Goal: Information Seeking & Learning: Learn about a topic

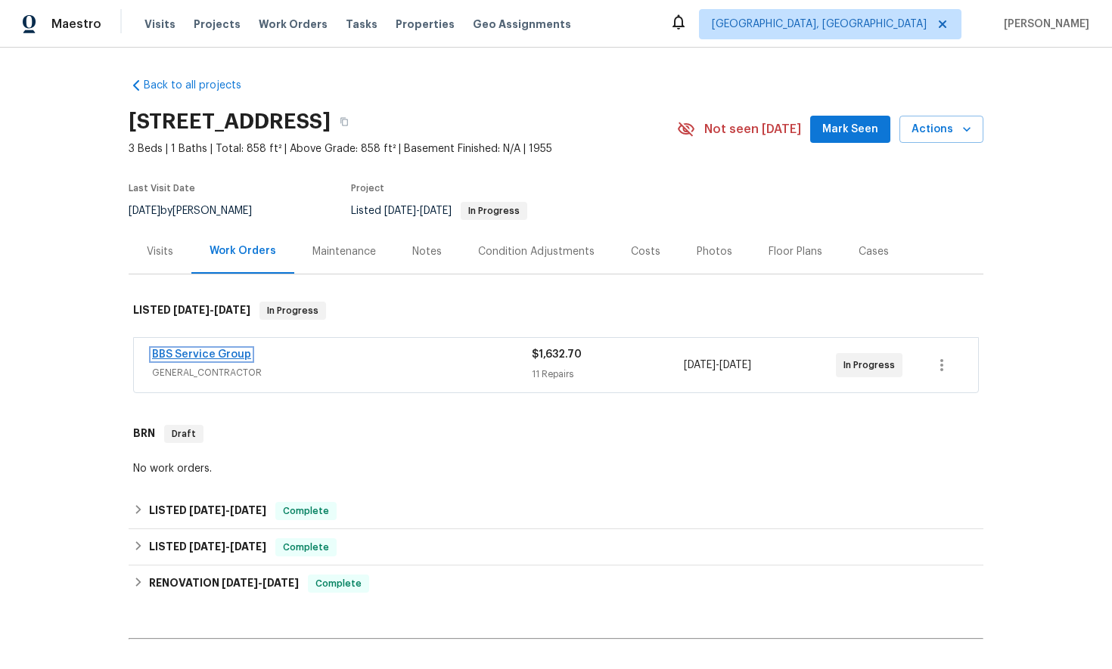
click at [206, 355] on link "BBS Service Group" at bounding box center [201, 354] width 99 height 11
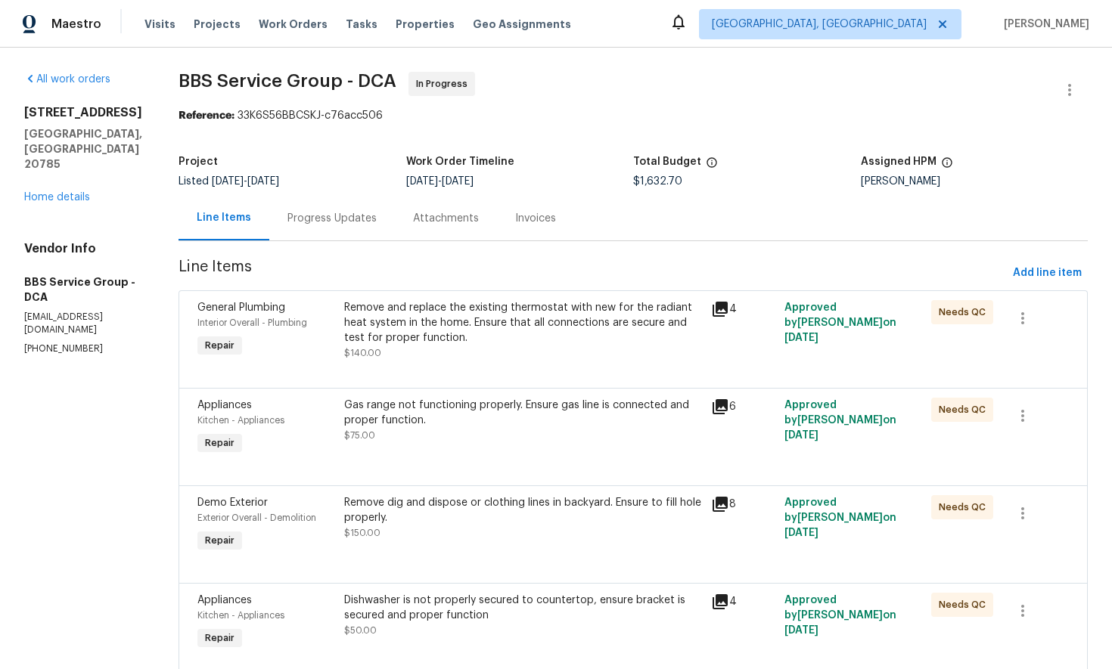
scroll to position [1, 0]
click at [312, 216] on div "Progress Updates" at bounding box center [331, 217] width 89 height 15
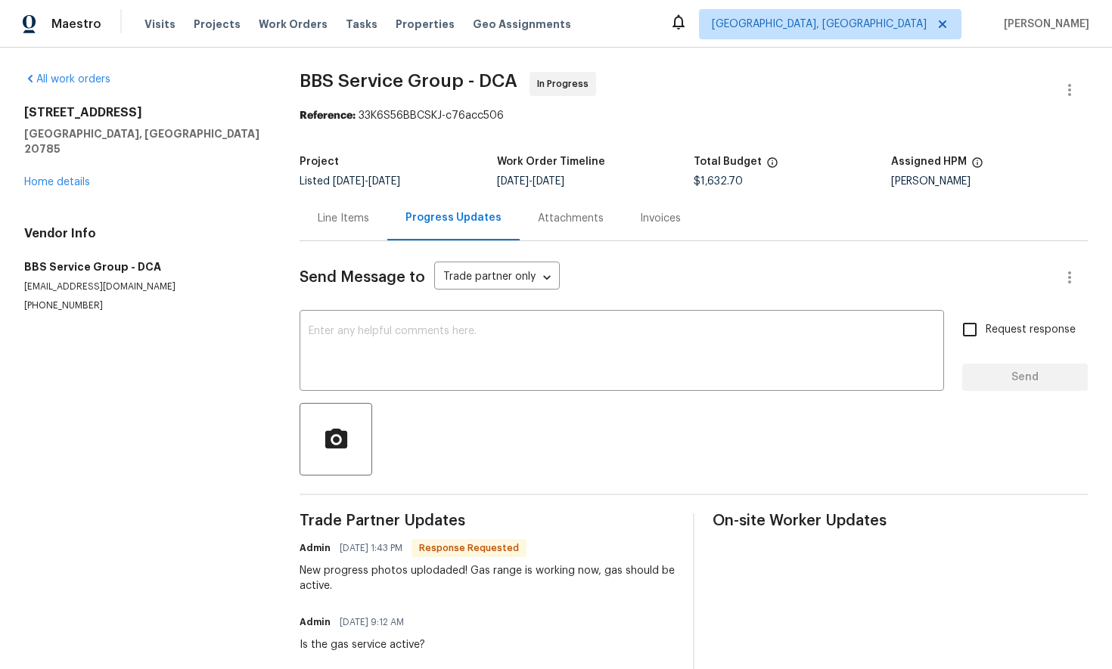
click at [653, 219] on div "Invoices" at bounding box center [660, 218] width 41 height 15
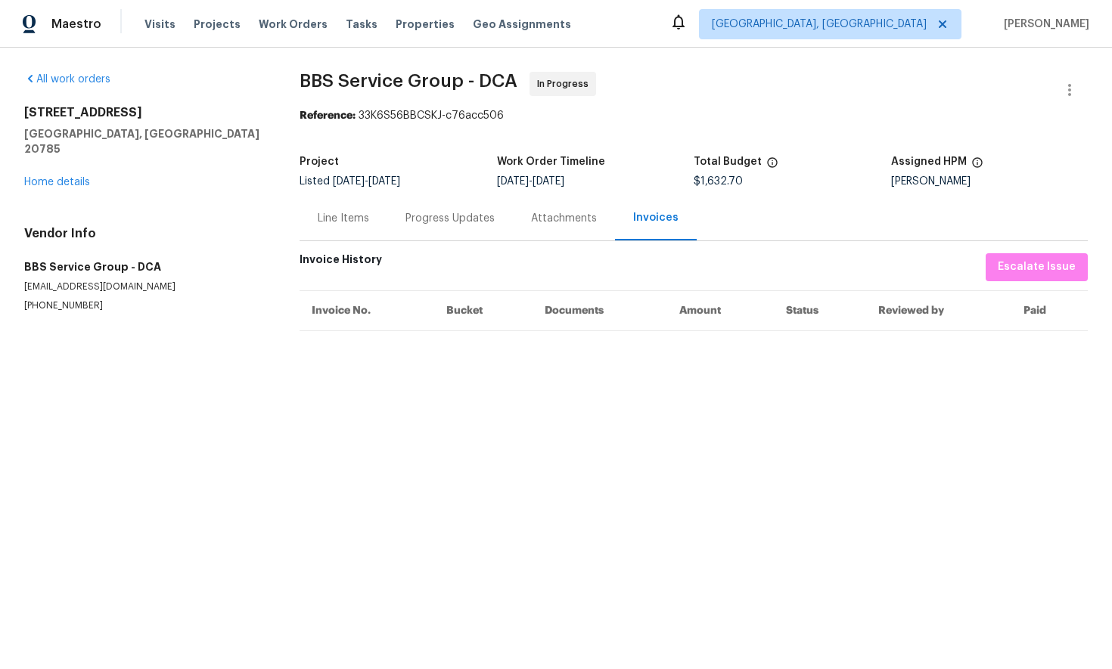
click at [337, 222] on div "Line Items" at bounding box center [343, 218] width 51 height 15
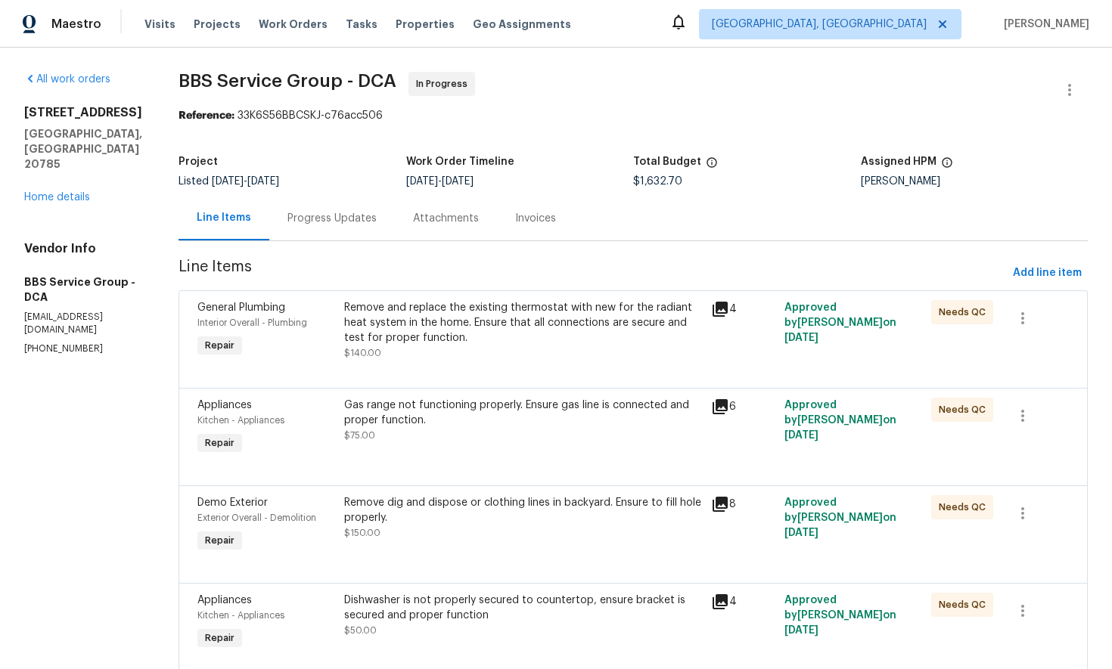
click at [423, 222] on div "Attachments" at bounding box center [446, 218] width 66 height 15
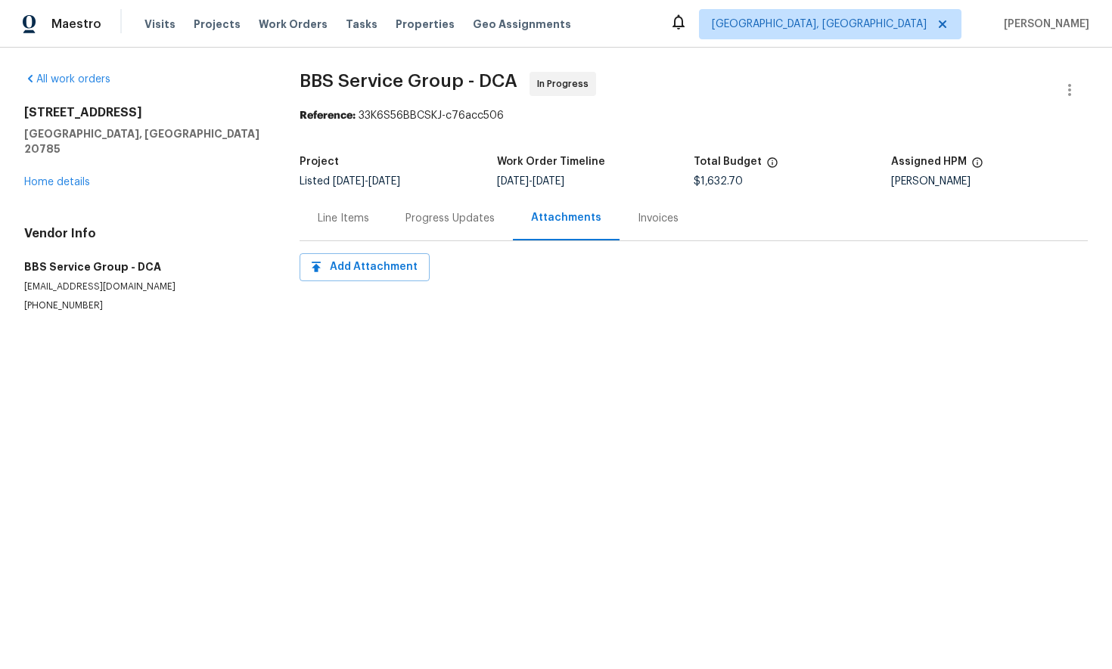
click at [337, 220] on div "Line Items" at bounding box center [343, 218] width 51 height 15
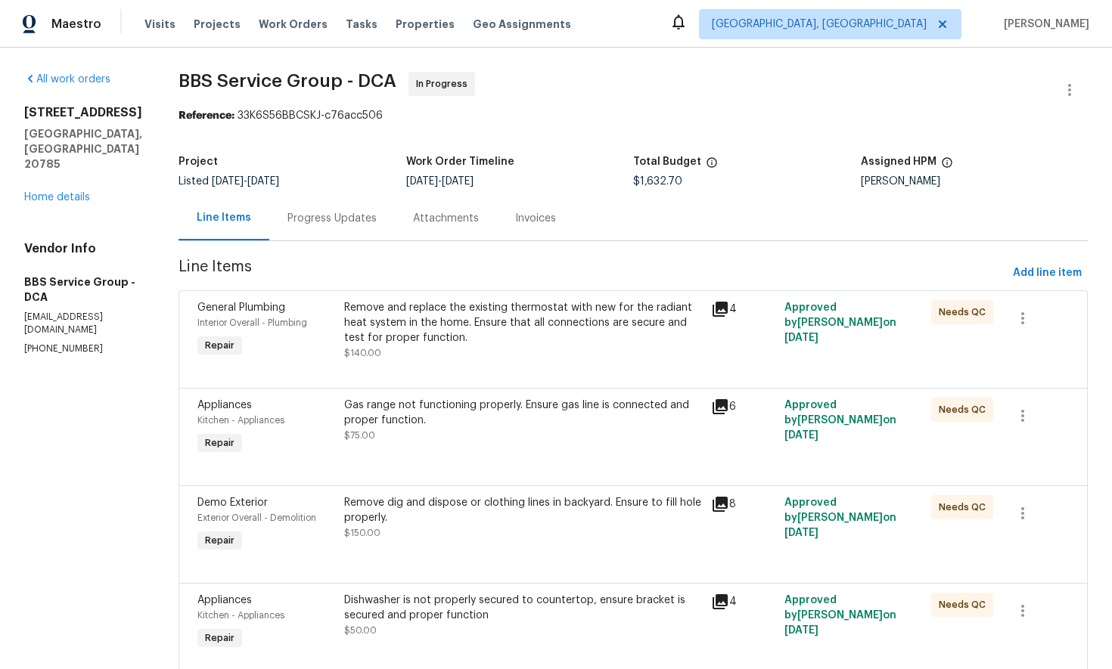
click at [712, 310] on icon at bounding box center [720, 309] width 18 height 18
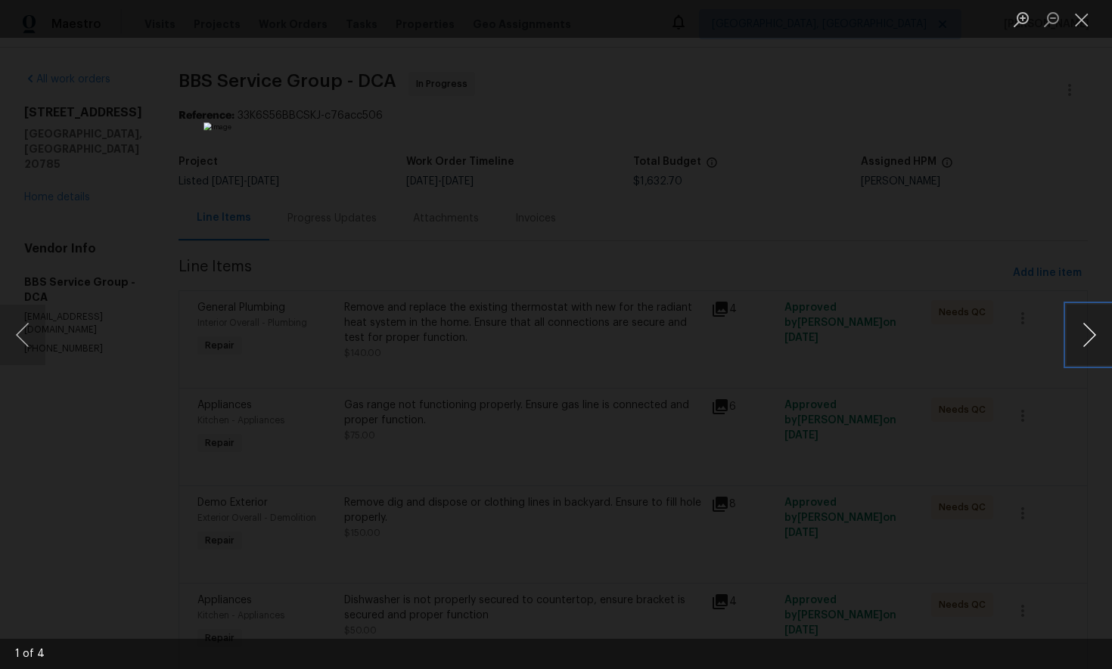
click at [1094, 334] on button "Next image" at bounding box center [1088, 335] width 45 height 61
click at [1100, 338] on button "Next image" at bounding box center [1088, 335] width 45 height 61
click at [1085, 22] on button "Close lightbox" at bounding box center [1081, 19] width 30 height 26
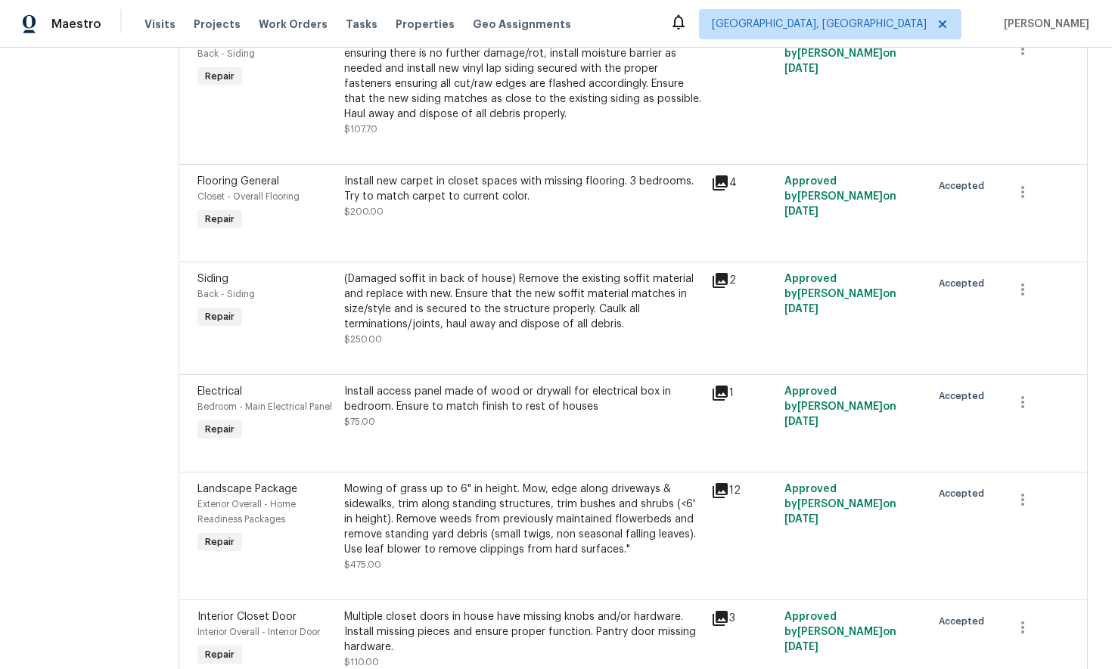
scroll to position [660, 0]
click at [712, 391] on icon at bounding box center [719, 392] width 15 height 15
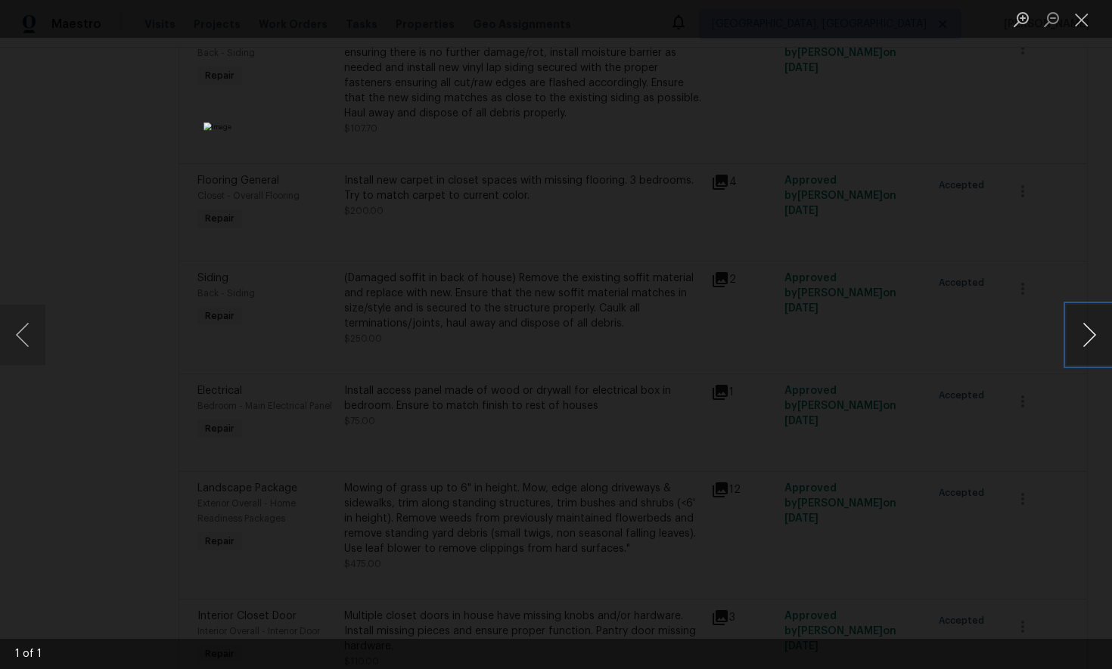
click at [1094, 341] on button "Next image" at bounding box center [1088, 335] width 45 height 61
click at [1081, 22] on button "Close lightbox" at bounding box center [1081, 19] width 30 height 26
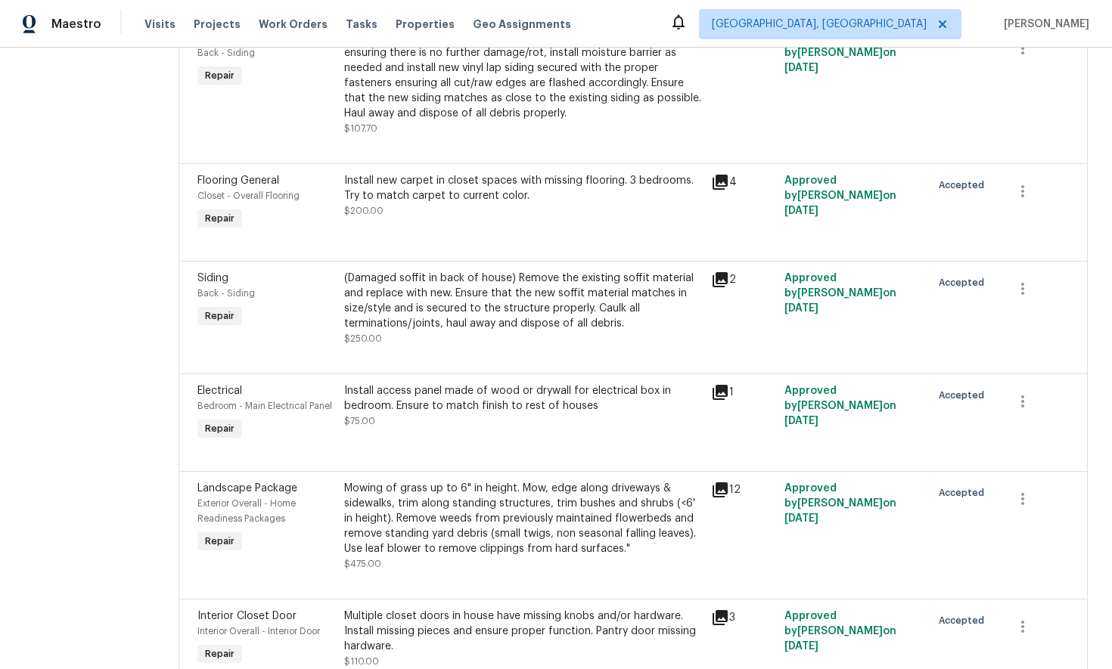
scroll to position [714, 0]
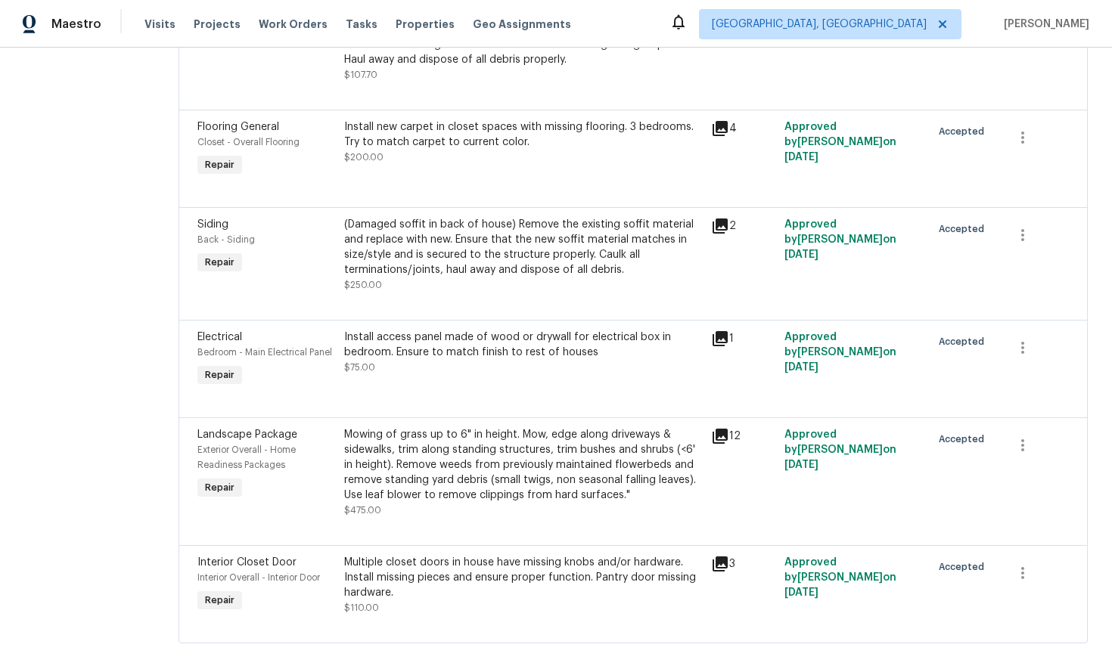
click at [712, 437] on icon at bounding box center [719, 436] width 15 height 15
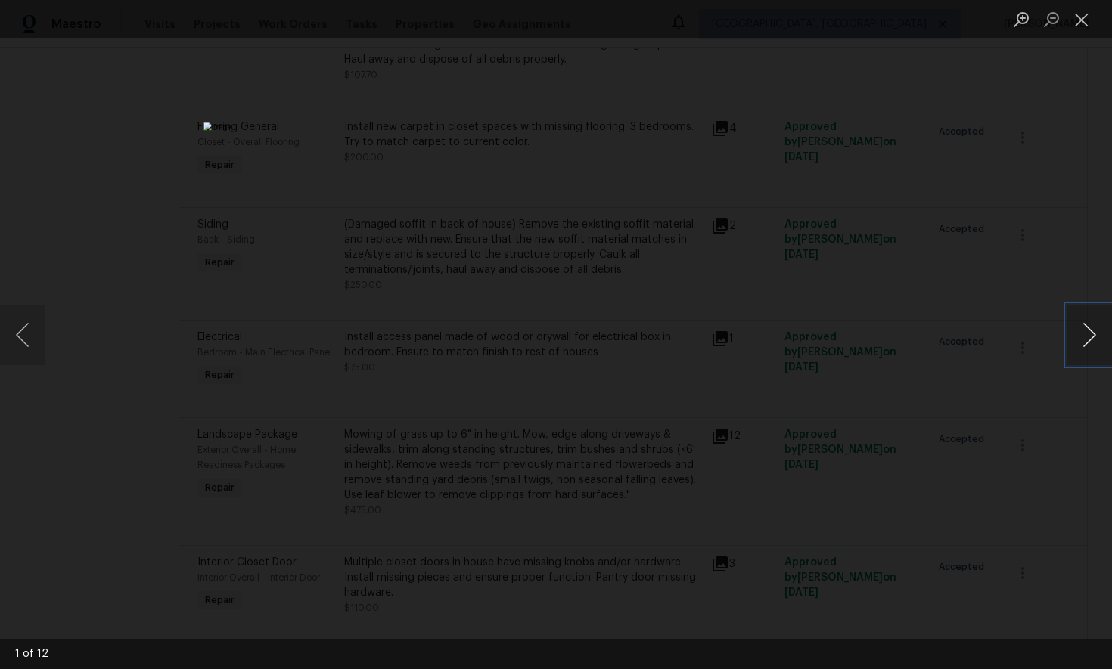
click at [1088, 338] on button "Next image" at bounding box center [1088, 335] width 45 height 61
click at [1084, 23] on button "Close lightbox" at bounding box center [1081, 19] width 30 height 26
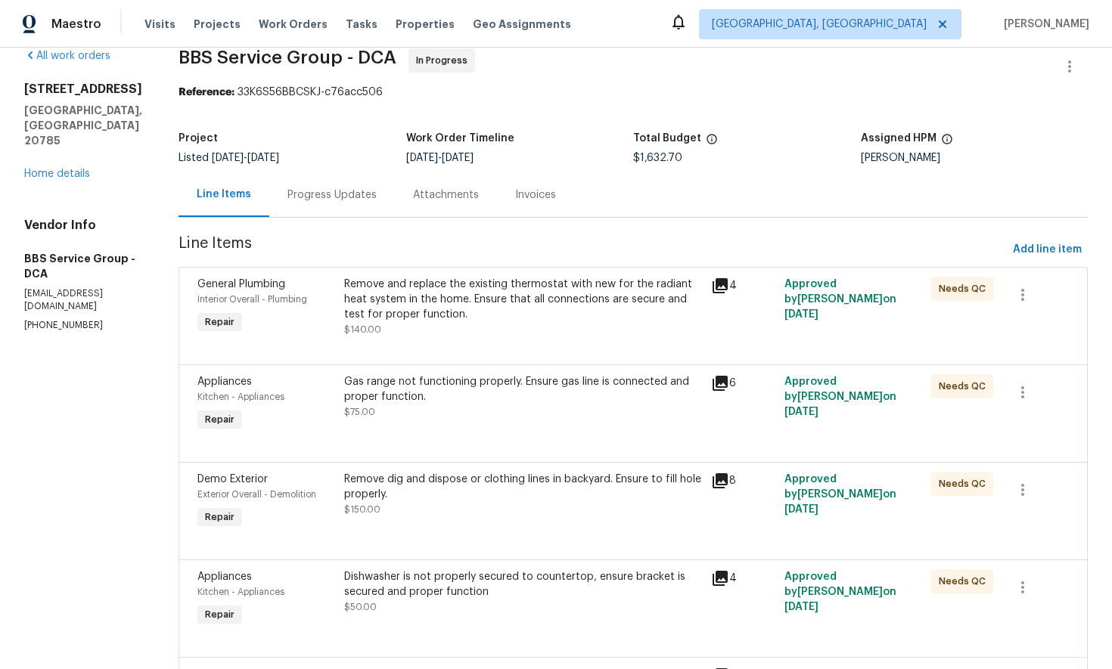
scroll to position [0, 0]
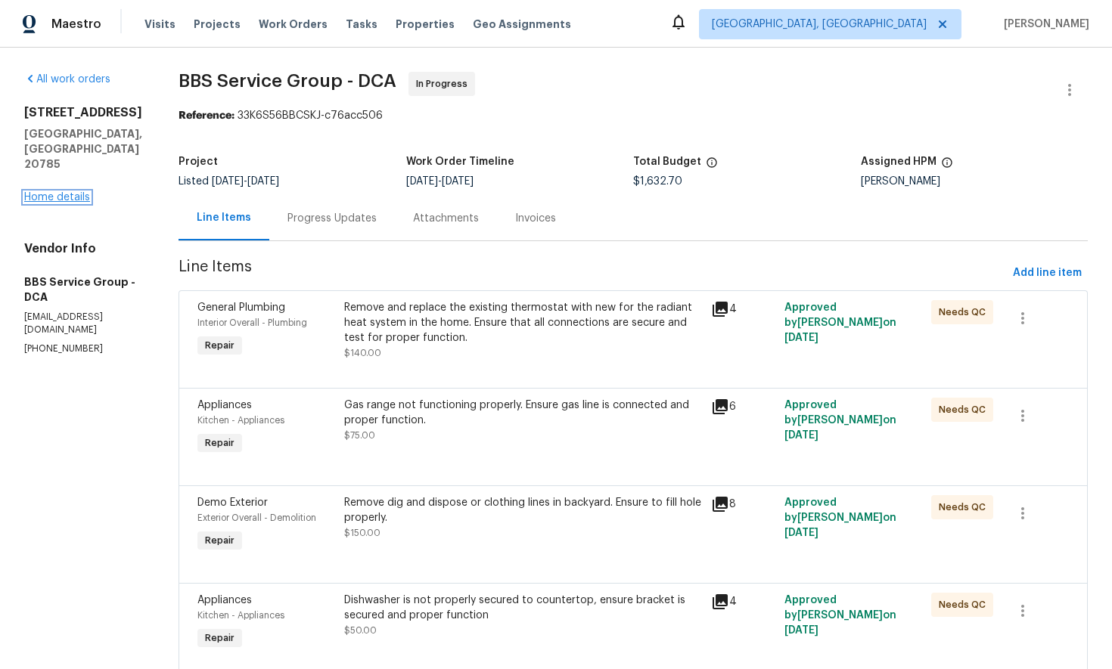
click at [55, 194] on link "Home details" at bounding box center [57, 197] width 66 height 11
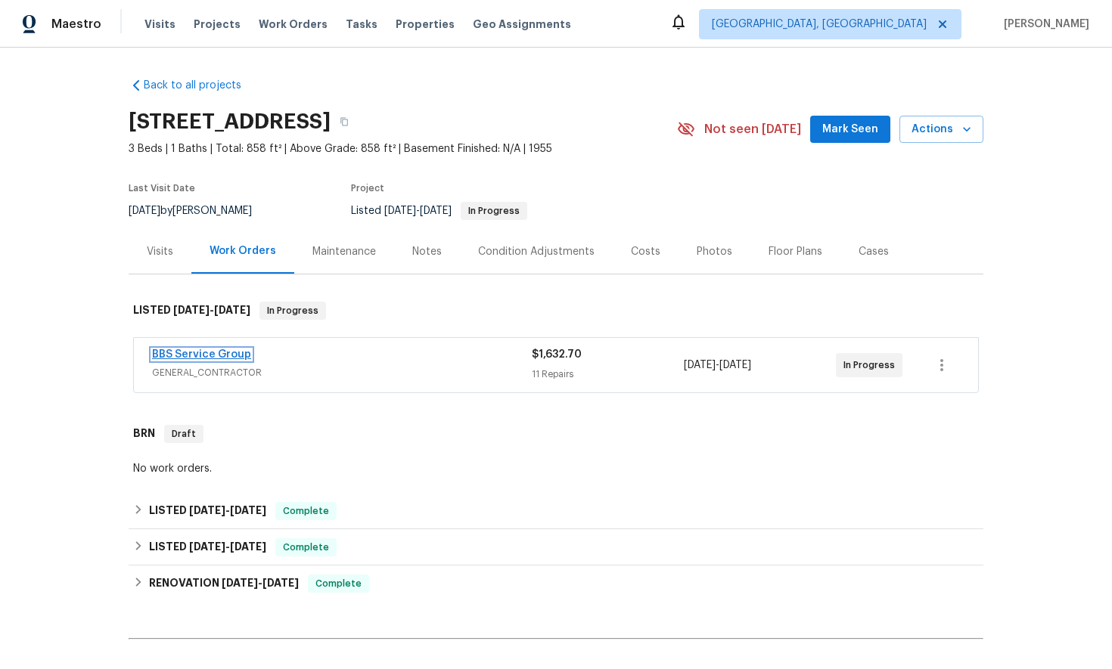
click at [216, 355] on link "BBS Service Group" at bounding box center [201, 354] width 99 height 11
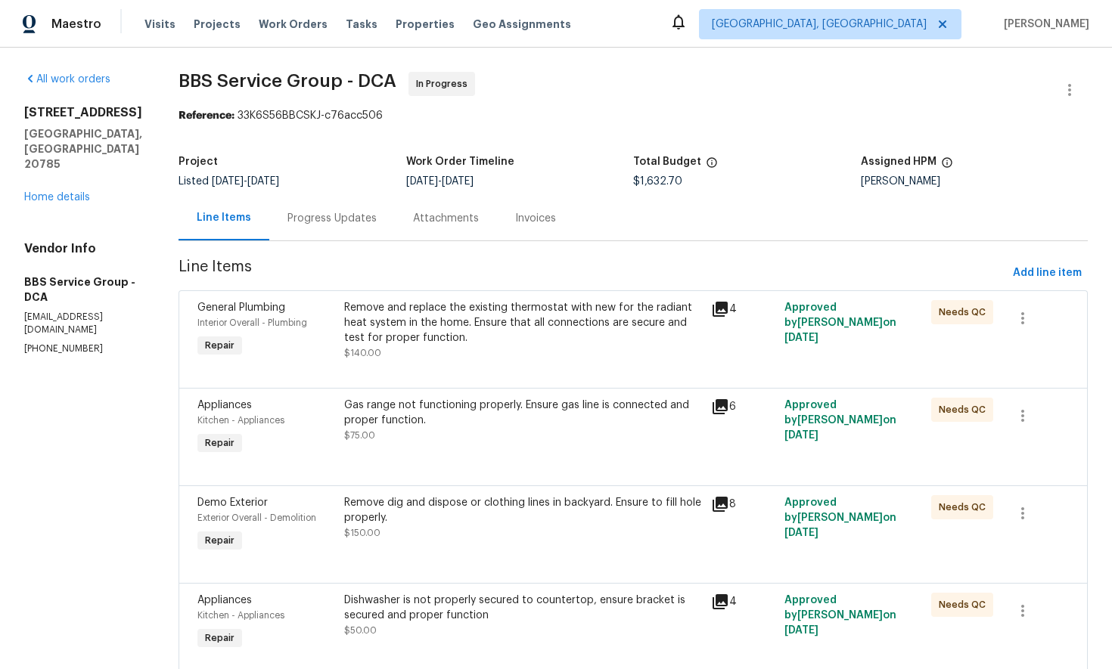
click at [307, 221] on div "Progress Updates" at bounding box center [331, 218] width 89 height 15
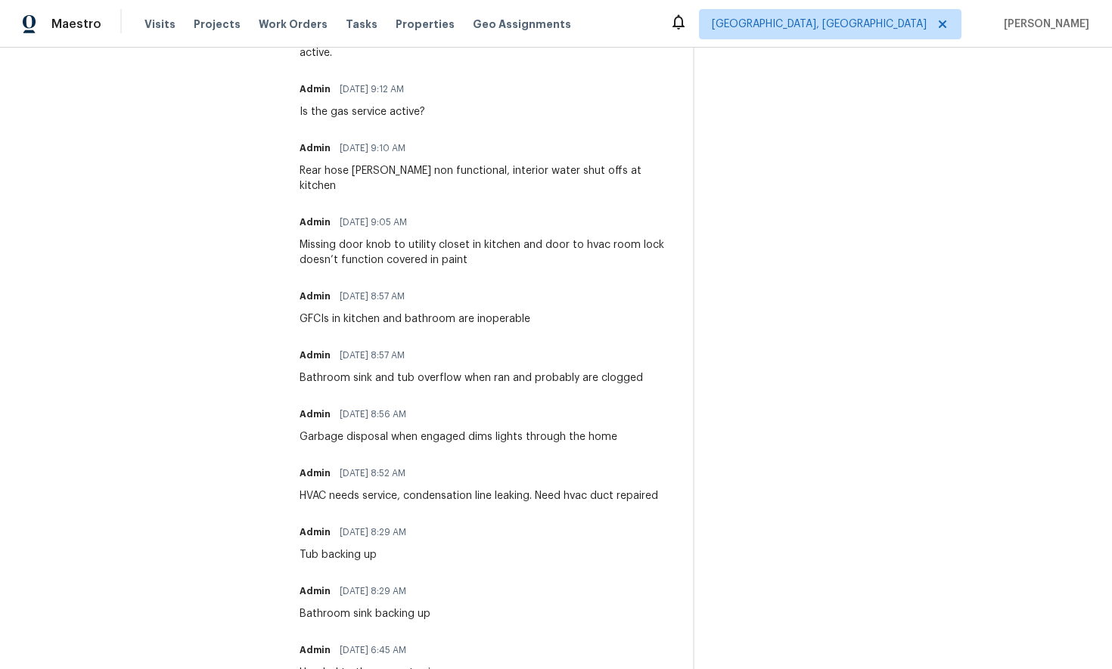
scroll to position [535, 0]
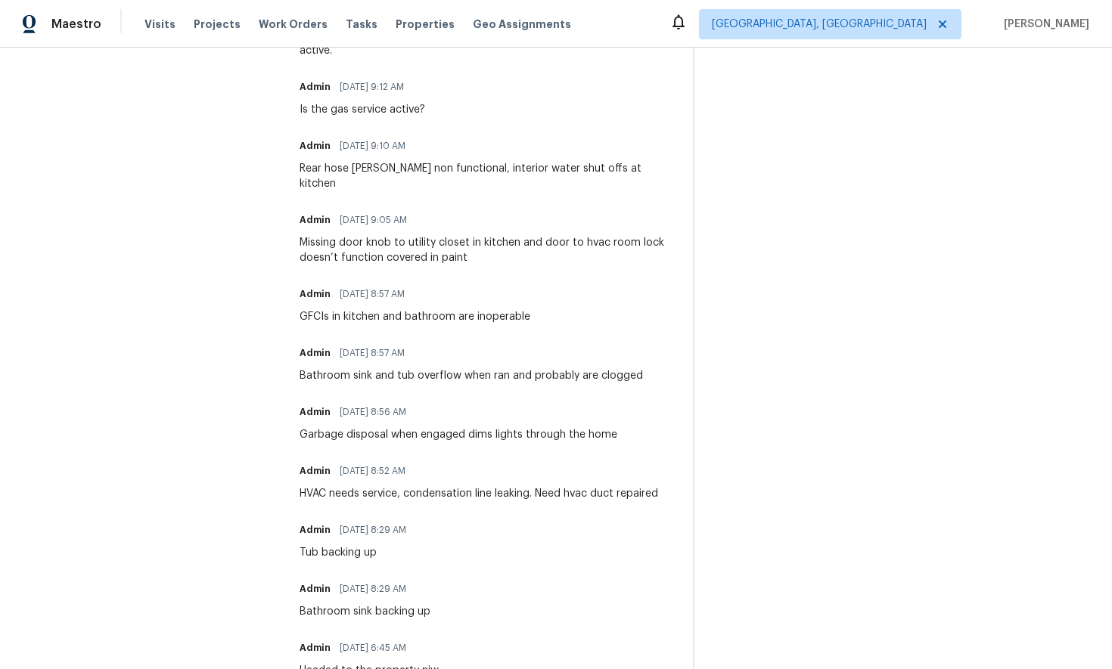
click at [182, 211] on section "All work orders 7722 Penbrook Pl Hyattsville, MD 20785 Home details Vendor Info…" at bounding box center [143, 116] width 239 height 1160
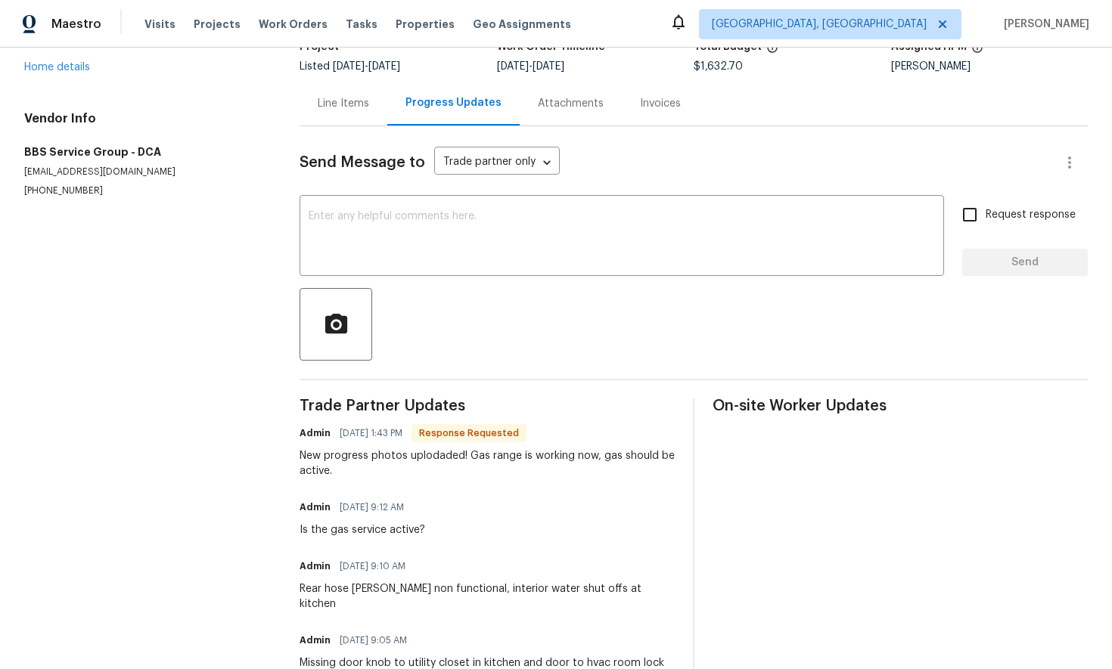
scroll to position [0, 0]
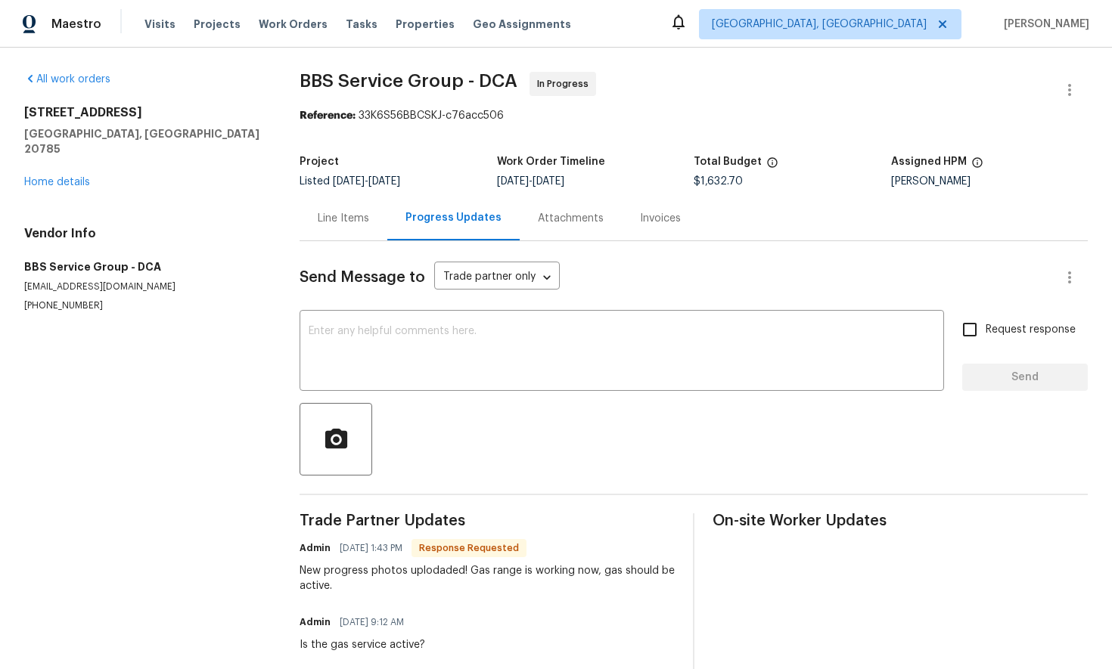
click at [355, 220] on div "Line Items" at bounding box center [343, 218] width 51 height 15
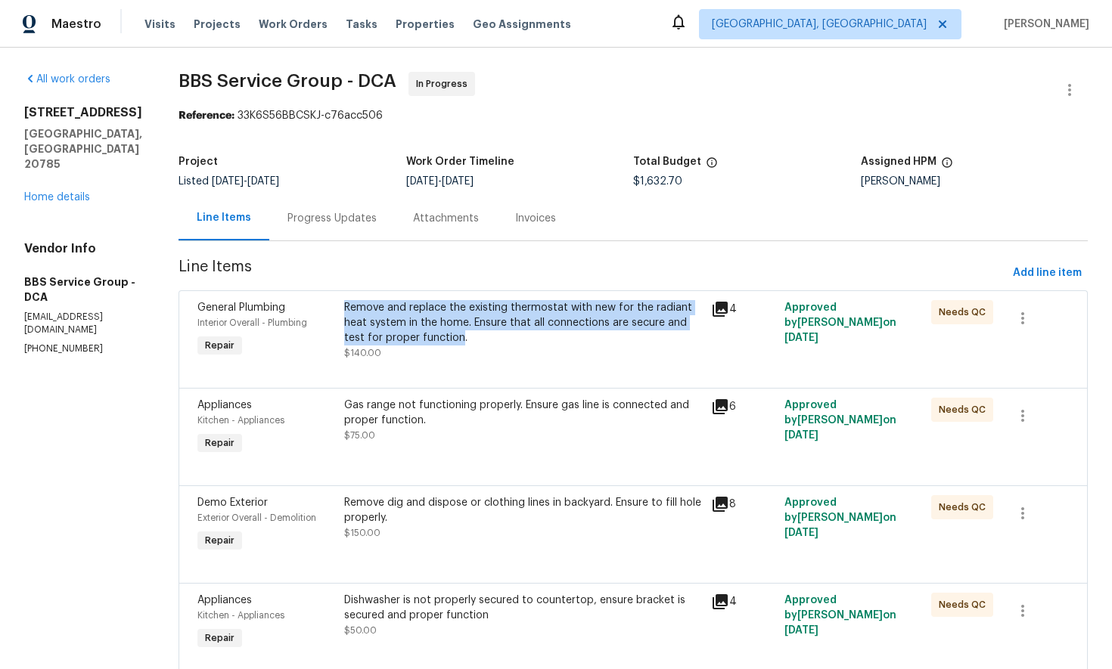
drag, startPoint x: 325, startPoint y: 305, endPoint x: 400, endPoint y: 337, distance: 81.3
click at [400, 337] on div "Remove and replace the existing thermostat with new for the radiant heat system…" at bounding box center [523, 322] width 358 height 45
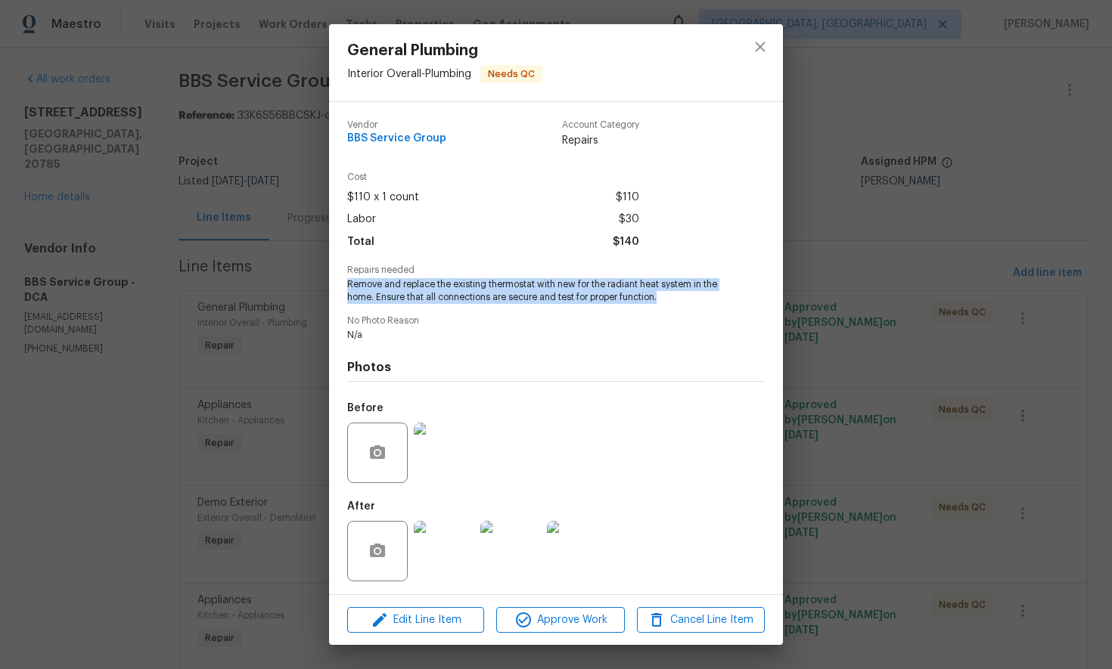
drag, startPoint x: 346, startPoint y: 280, endPoint x: 682, endPoint y: 306, distance: 336.8
click at [682, 306] on div "Vendor BBS Service Group Account Category Repairs Cost $110 x 1 count $110 Labo…" at bounding box center [555, 349] width 417 height 483
copy span "Remove and replace the existing thermostat with new for the radiant heat system…"
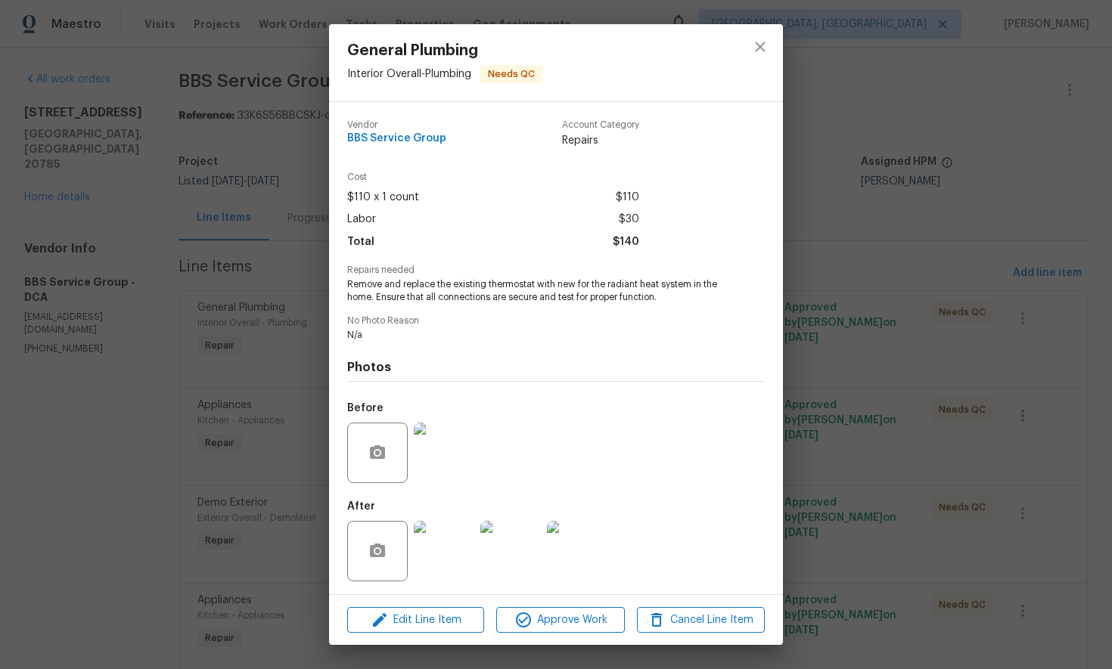
click at [244, 356] on div "General Plumbing Interior Overall - Plumbing Needs QC Vendor BBS Service Group …" at bounding box center [556, 334] width 1112 height 669
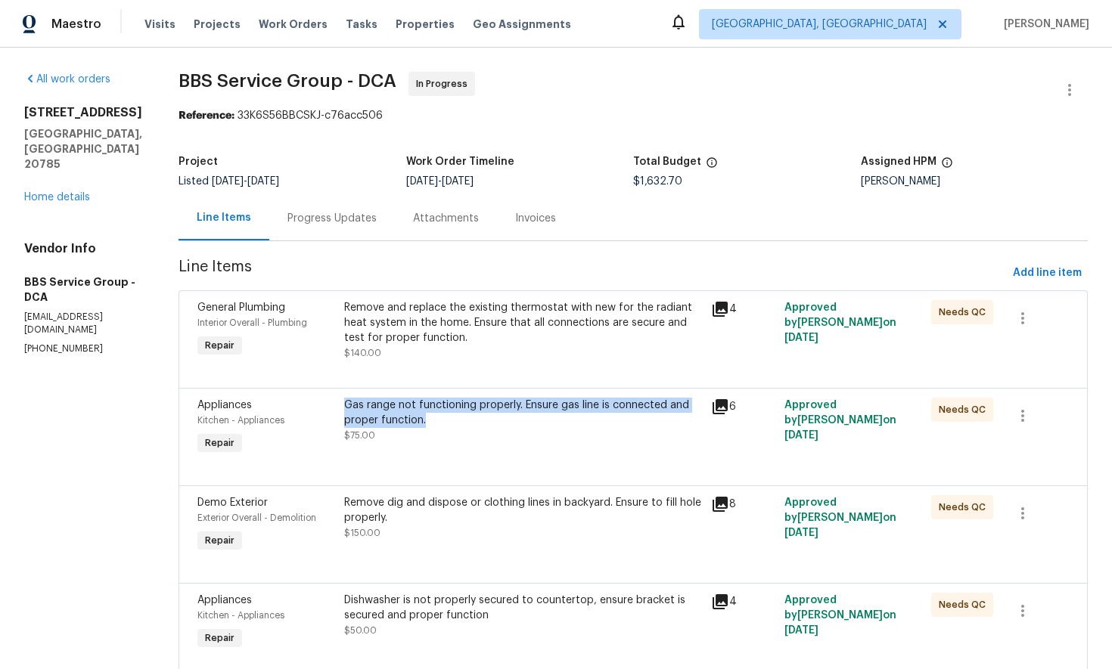
drag, startPoint x: 324, startPoint y: 404, endPoint x: 408, endPoint y: 422, distance: 85.2
click at [408, 422] on div "Gas range not functioning properly. Ensure gas line is connected and proper fun…" at bounding box center [523, 413] width 358 height 30
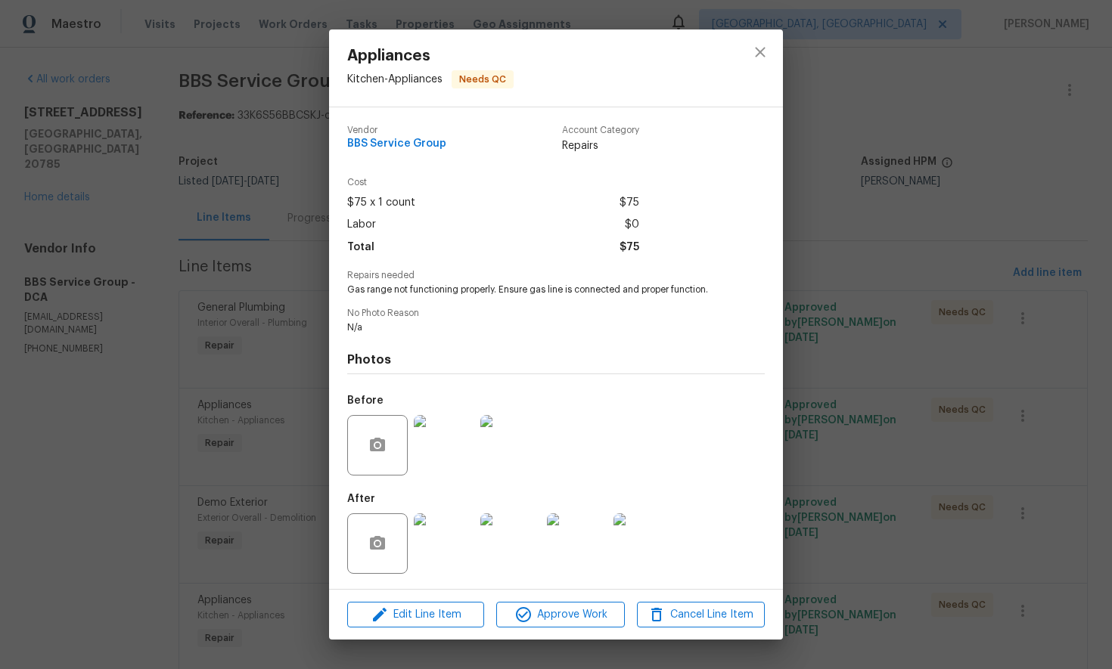
copy div "Gas range not functioning properly. Ensure gas line is connected and proper fun…"
click at [756, 51] on icon "close" at bounding box center [760, 52] width 18 height 18
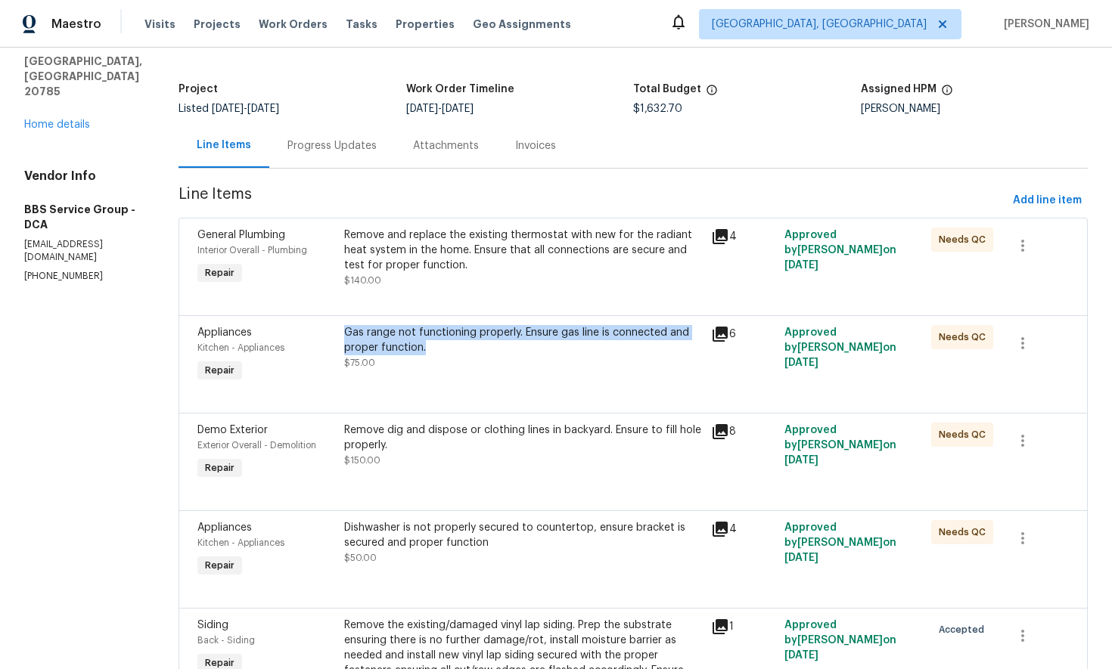
scroll to position [145, 0]
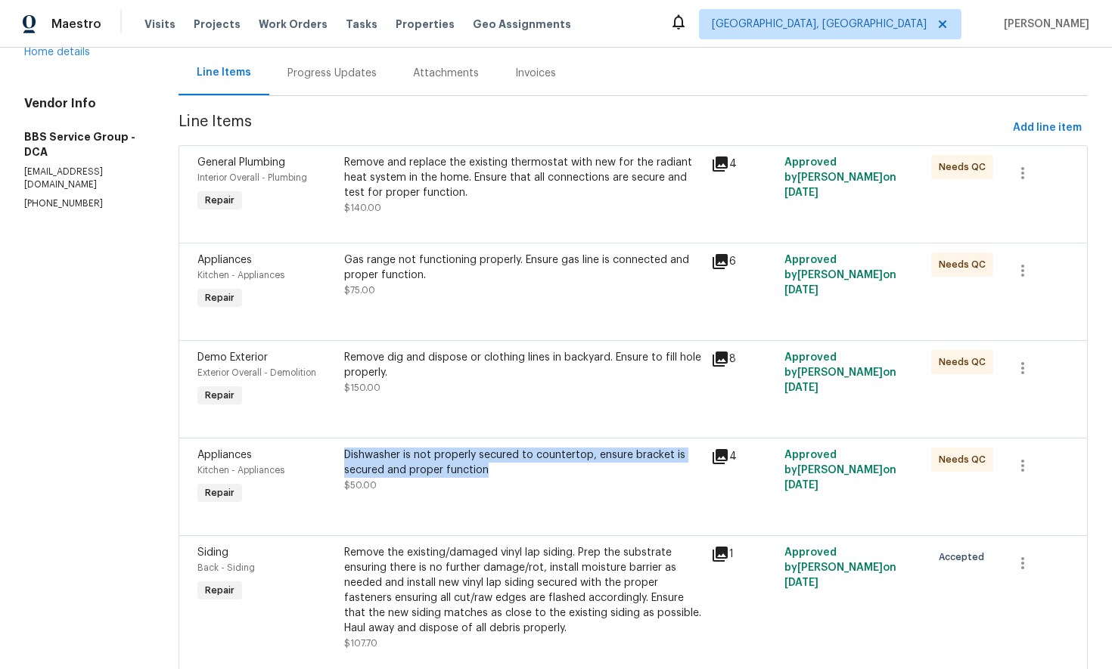
drag, startPoint x: 323, startPoint y: 453, endPoint x: 484, endPoint y: 478, distance: 163.0
click at [484, 478] on div "Dishwasher is not properly secured to countertop, ensure bracket is secured and…" at bounding box center [523, 478] width 367 height 70
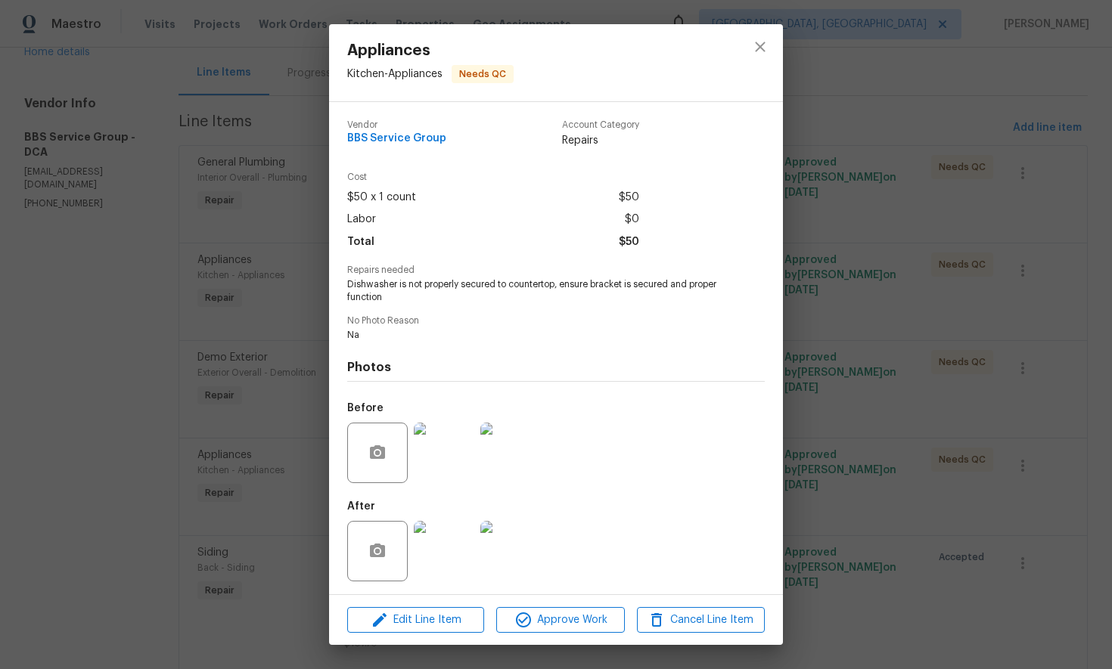
copy div "Dishwasher is not properly secured to countertop, ensure bracket is secured and…"
click at [761, 52] on icon "close" at bounding box center [760, 47] width 18 height 18
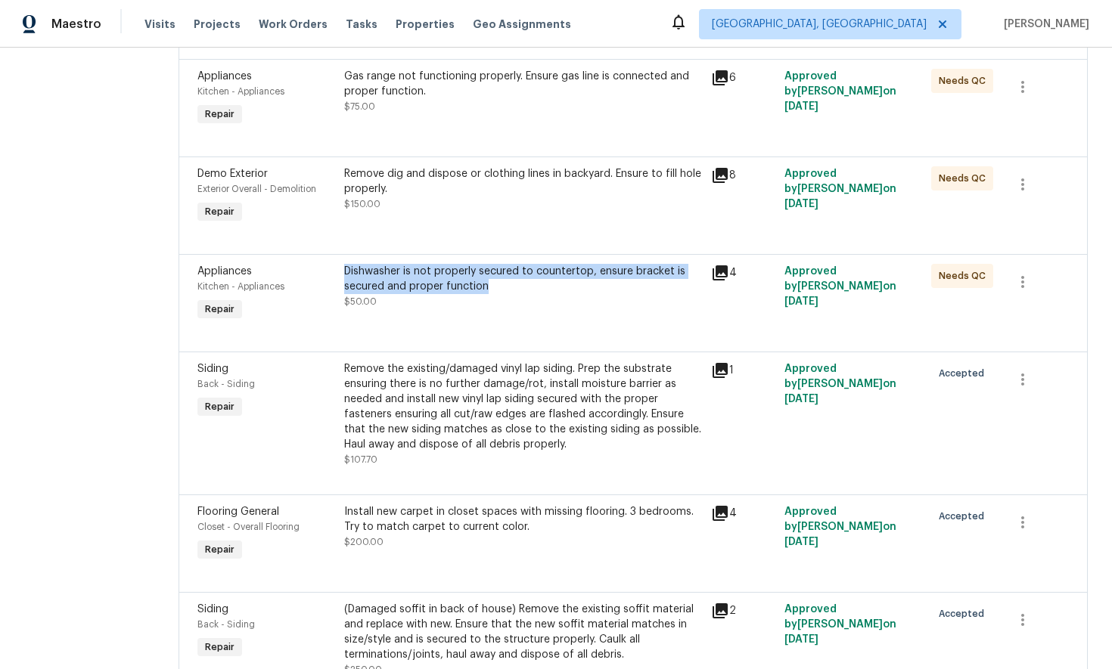
scroll to position [331, 0]
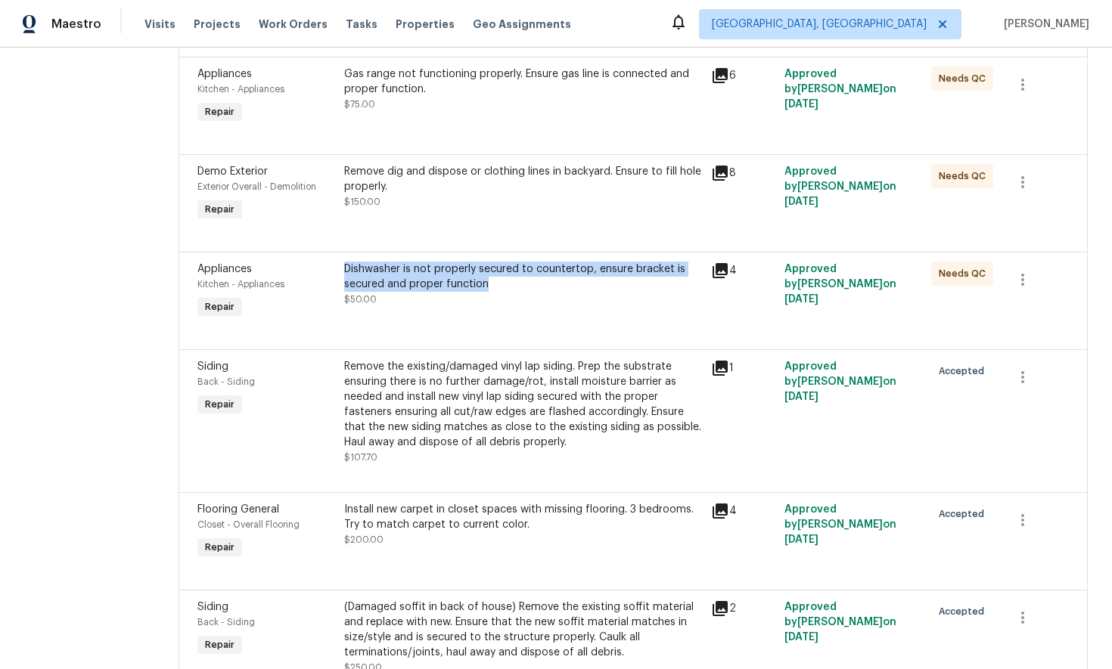
click at [711, 369] on icon at bounding box center [720, 368] width 18 height 18
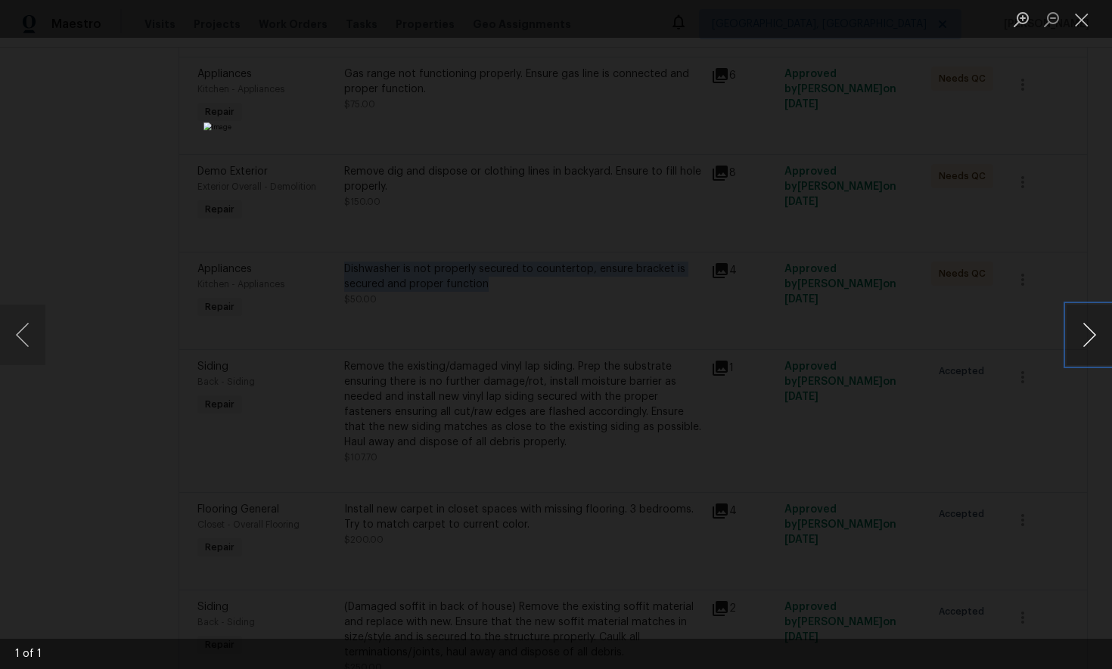
click at [1088, 338] on button "Next image" at bounding box center [1088, 335] width 45 height 61
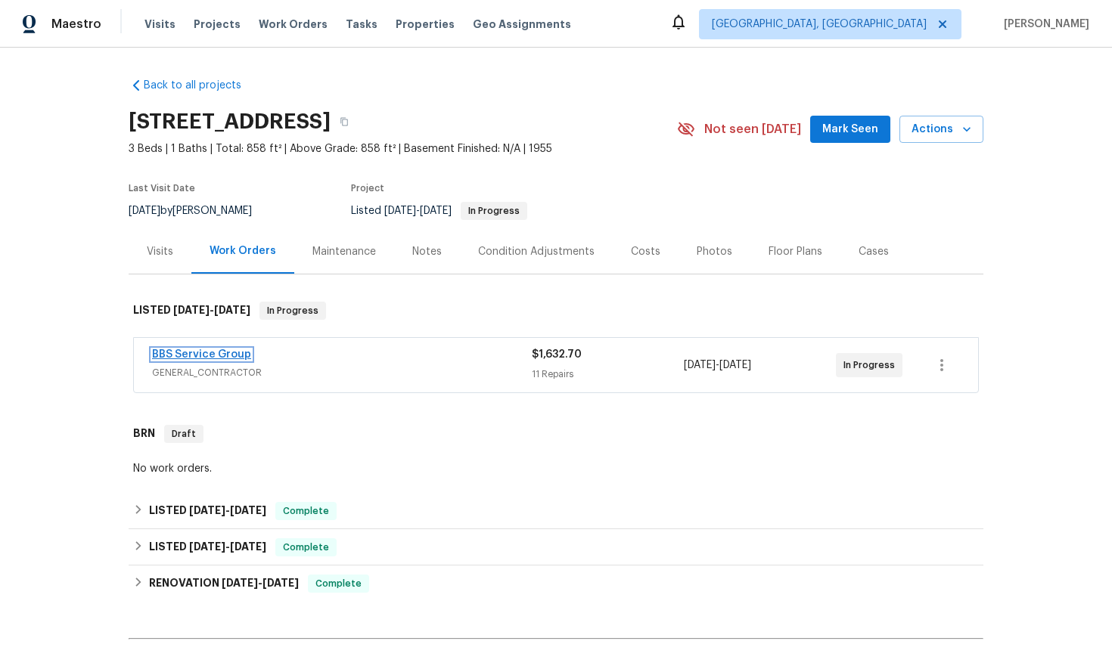
click at [196, 357] on link "BBS Service Group" at bounding box center [201, 354] width 99 height 11
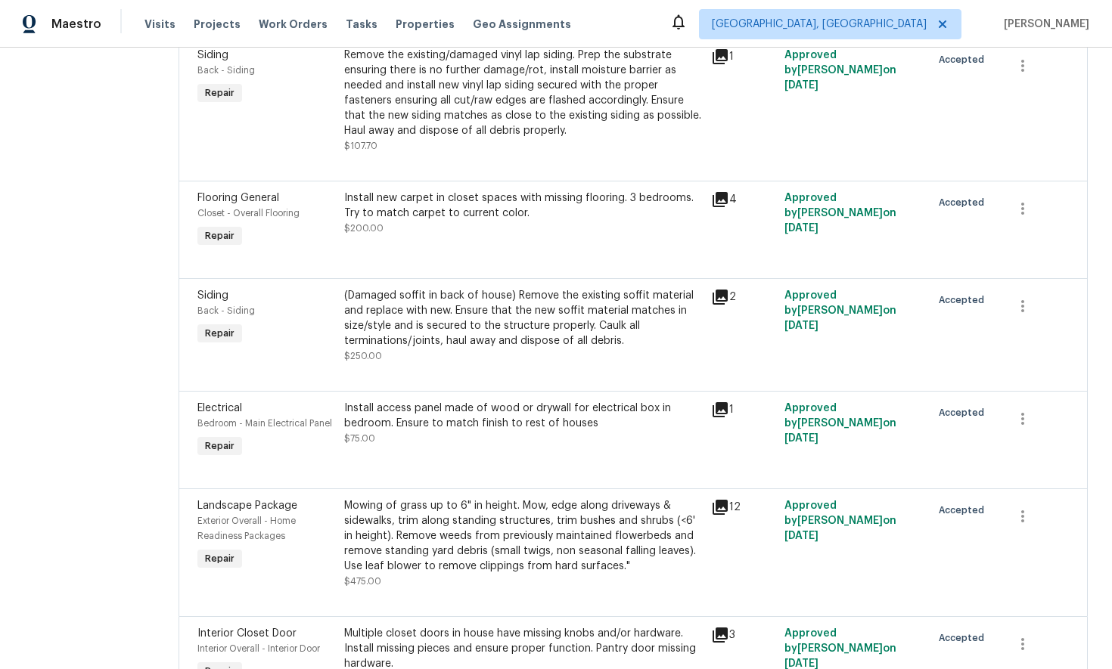
scroll to position [666, 0]
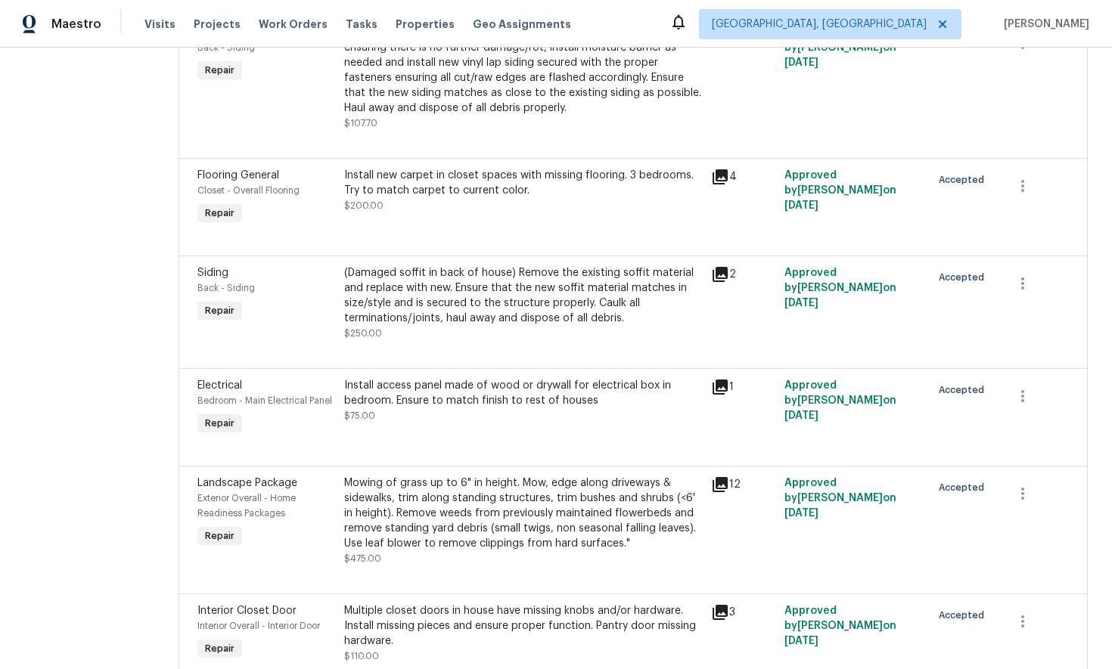
click at [711, 276] on icon at bounding box center [720, 274] width 18 height 18
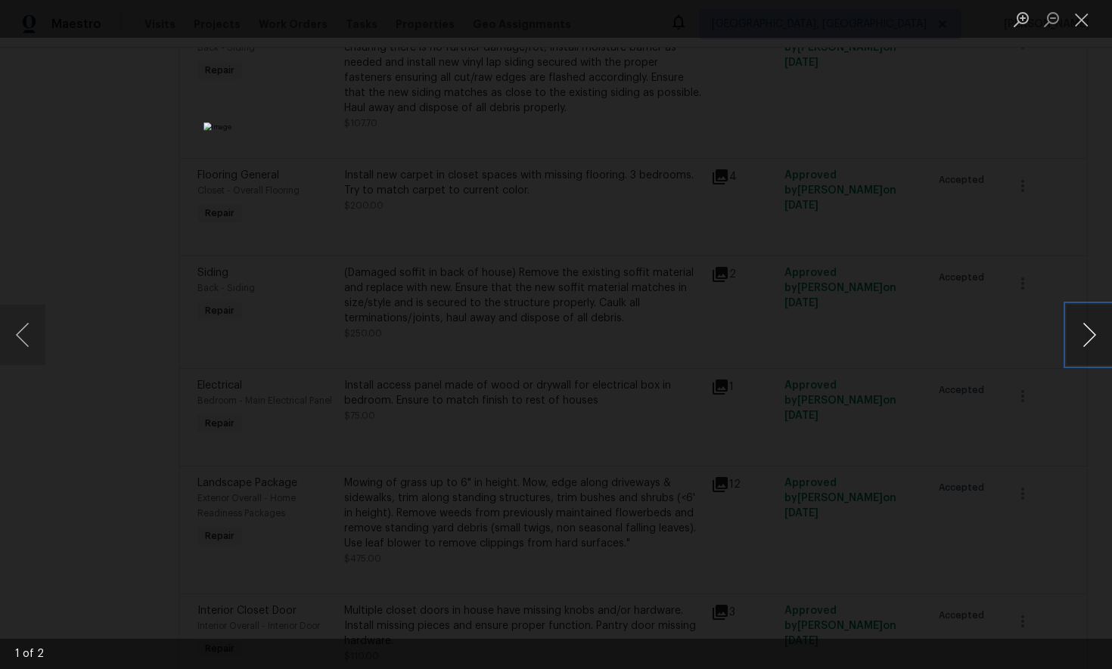
click at [1092, 339] on button "Next image" at bounding box center [1088, 335] width 45 height 61
click at [1081, 19] on button "Close lightbox" at bounding box center [1081, 19] width 30 height 26
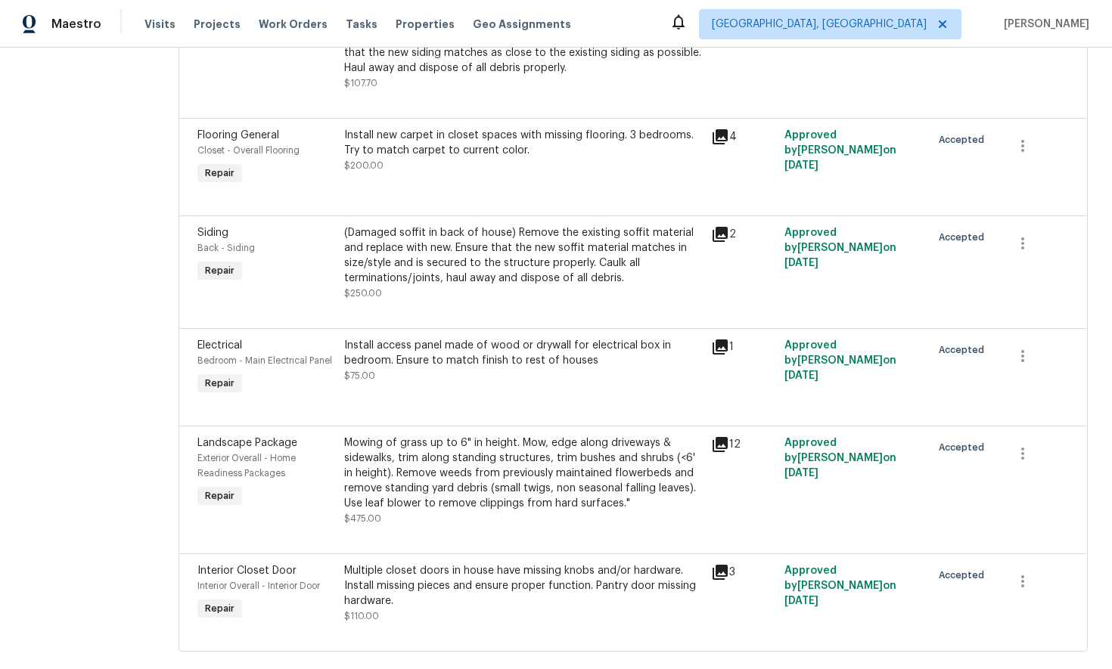
scroll to position [705, 0]
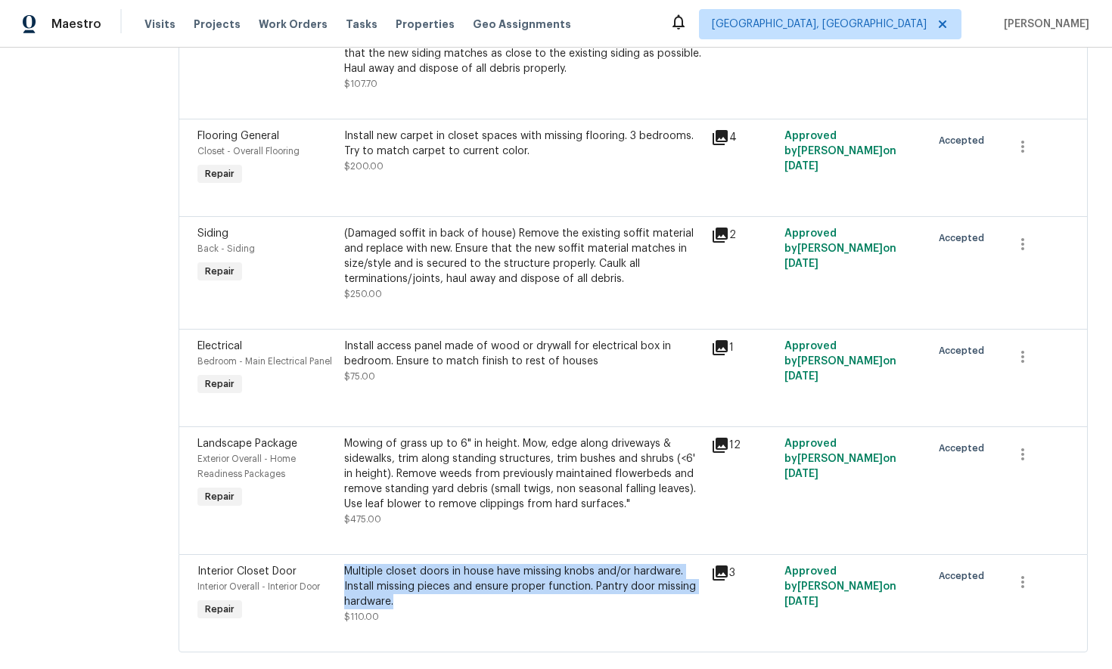
drag, startPoint x: 322, startPoint y: 569, endPoint x: 381, endPoint y: 601, distance: 67.4
click at [381, 601] on div "Multiple closet doors in house have missing knobs and/or hardware. Install miss…" at bounding box center [523, 595] width 367 height 70
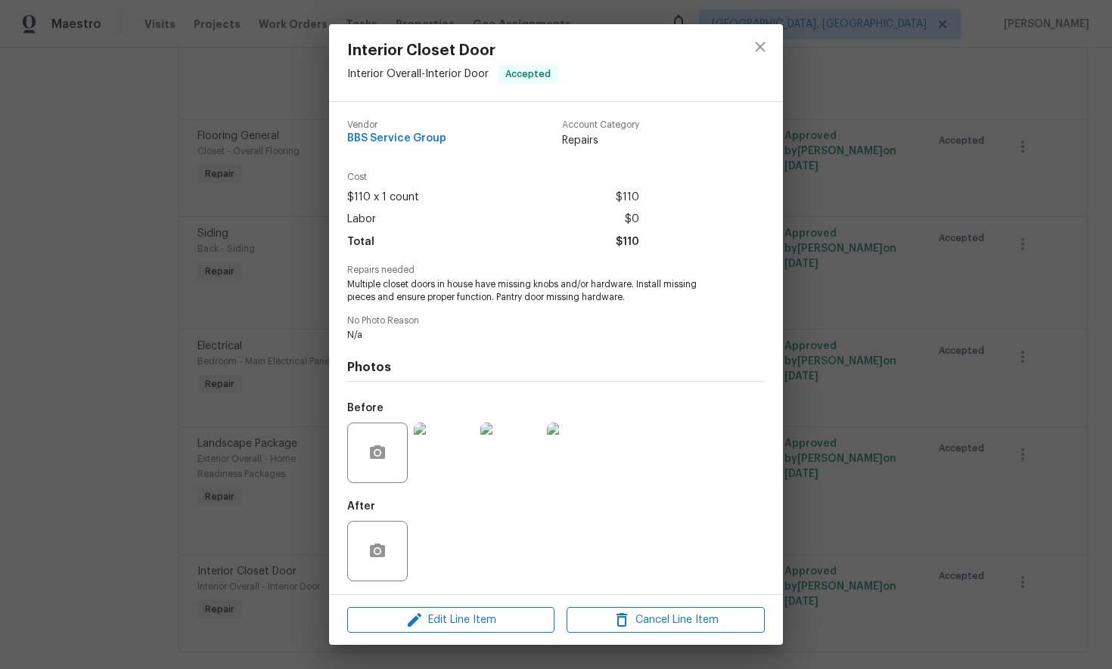
copy div "Multiple closet doors in house have missing knobs and/or hardware. Install miss…"
click at [765, 45] on icon "close" at bounding box center [760, 47] width 18 height 18
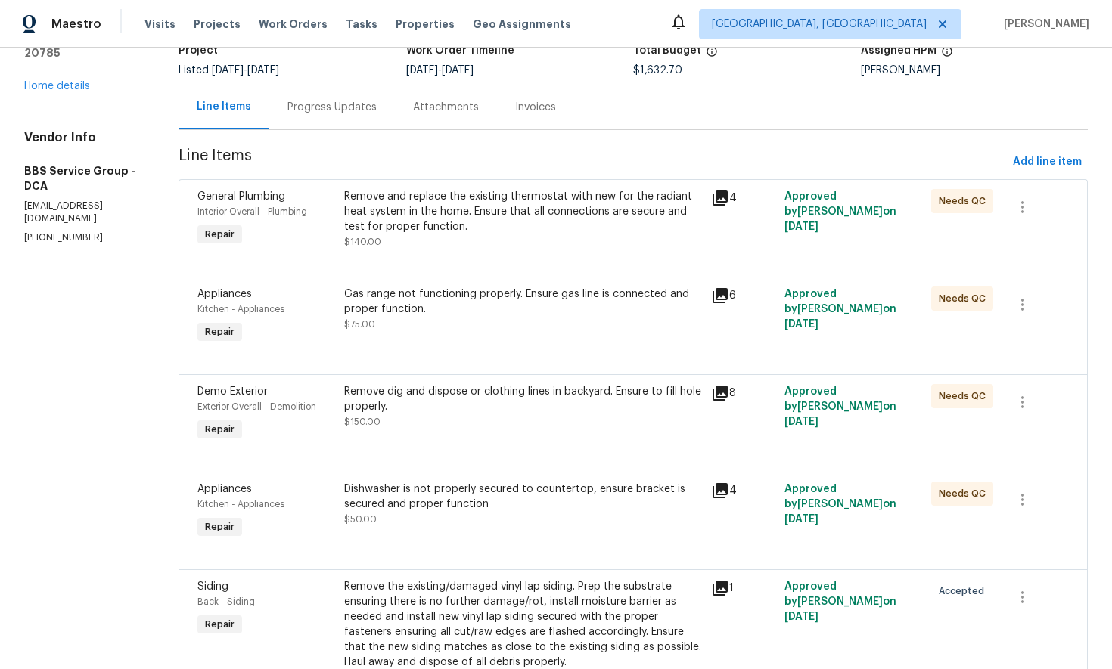
scroll to position [0, 0]
